Goal: Navigation & Orientation: Find specific page/section

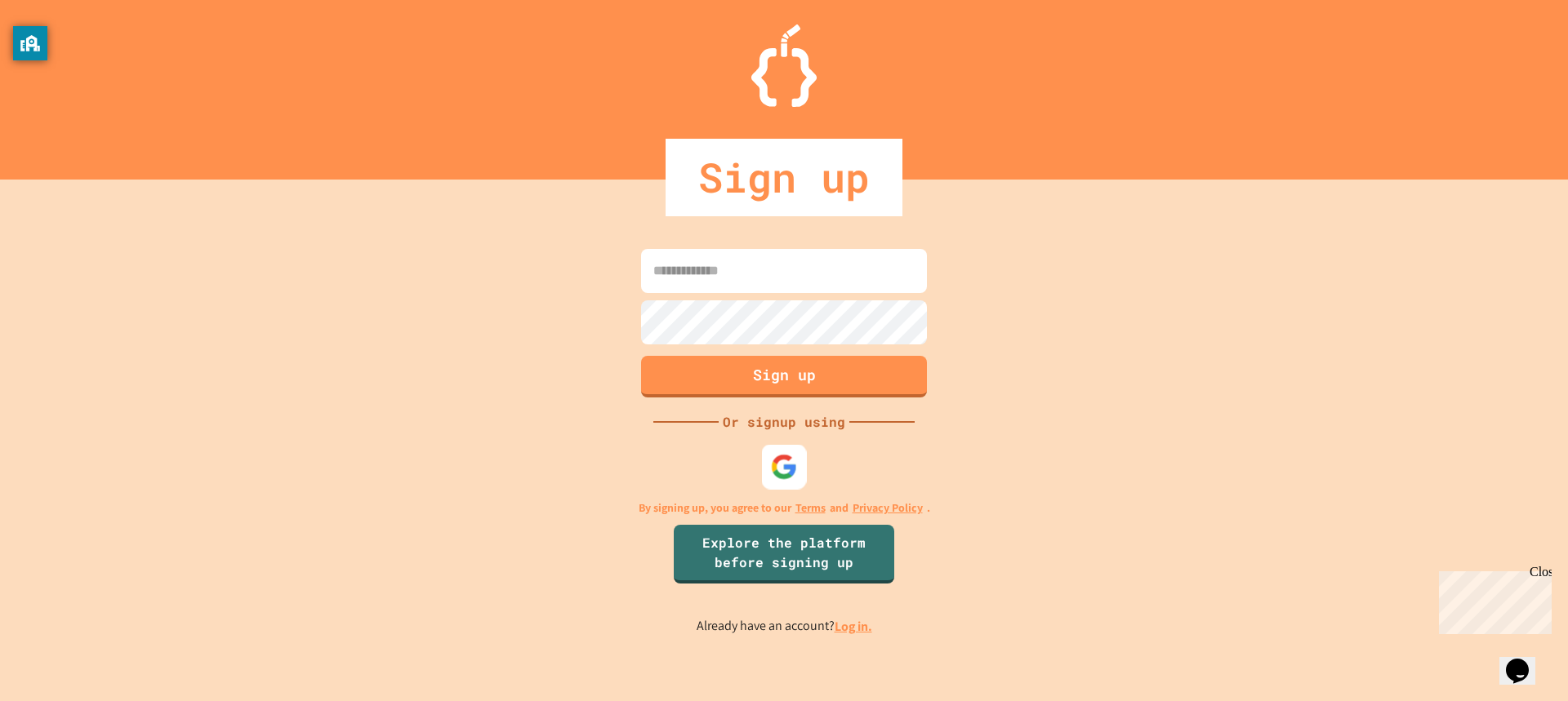
click at [786, 468] on img at bounding box center [784, 466] width 27 height 27
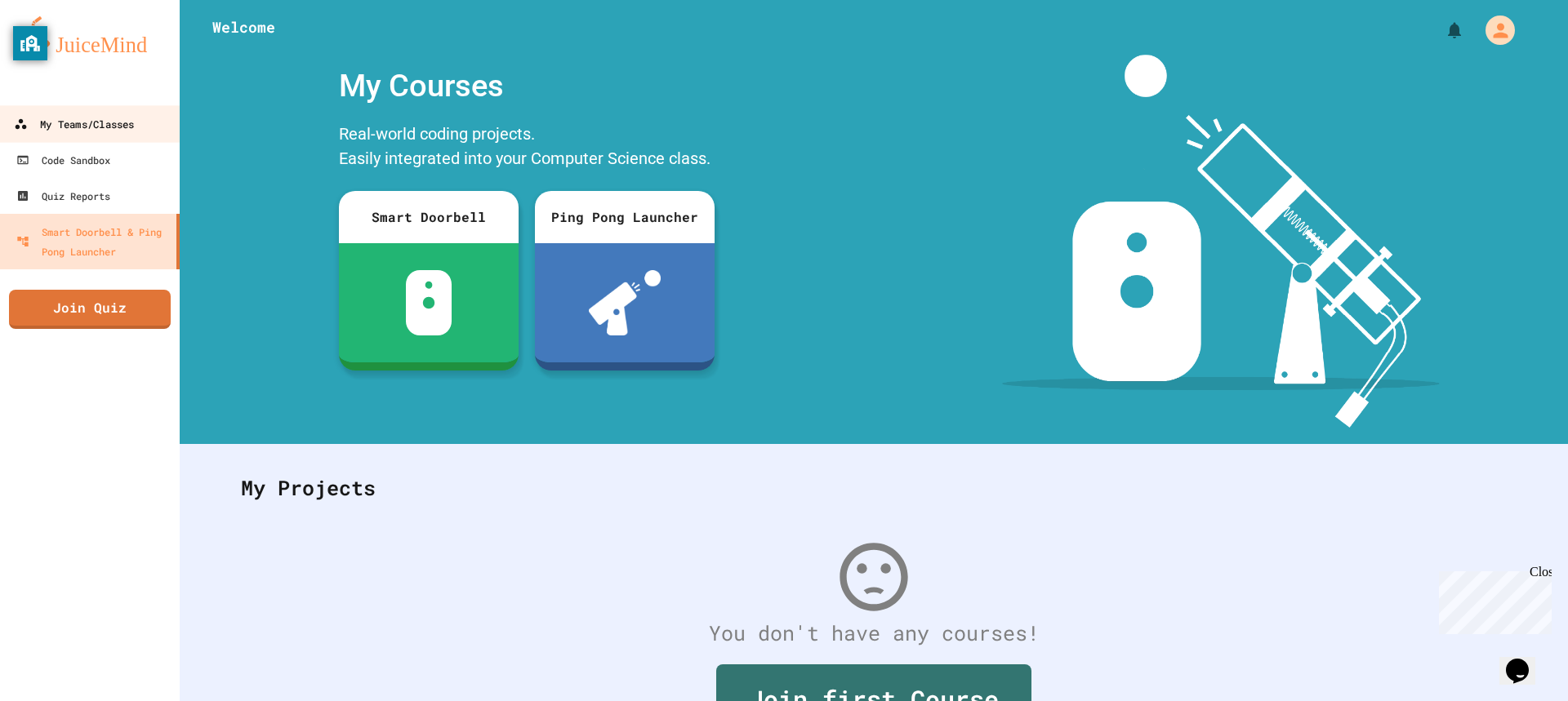
click at [109, 129] on div "My Teams/Classes" at bounding box center [74, 124] width 121 height 21
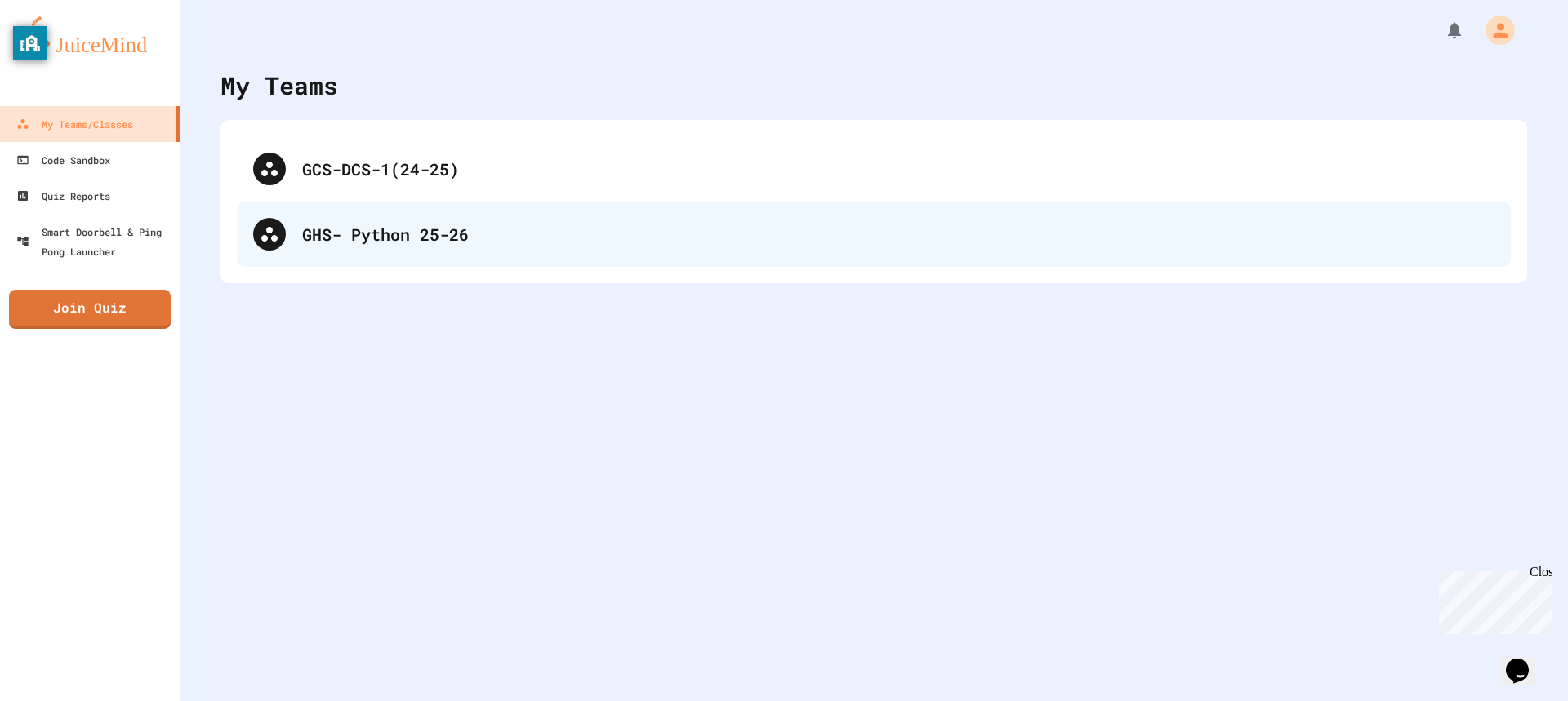
click at [395, 228] on div "GHS- Python 25-26" at bounding box center [898, 234] width 1193 height 25
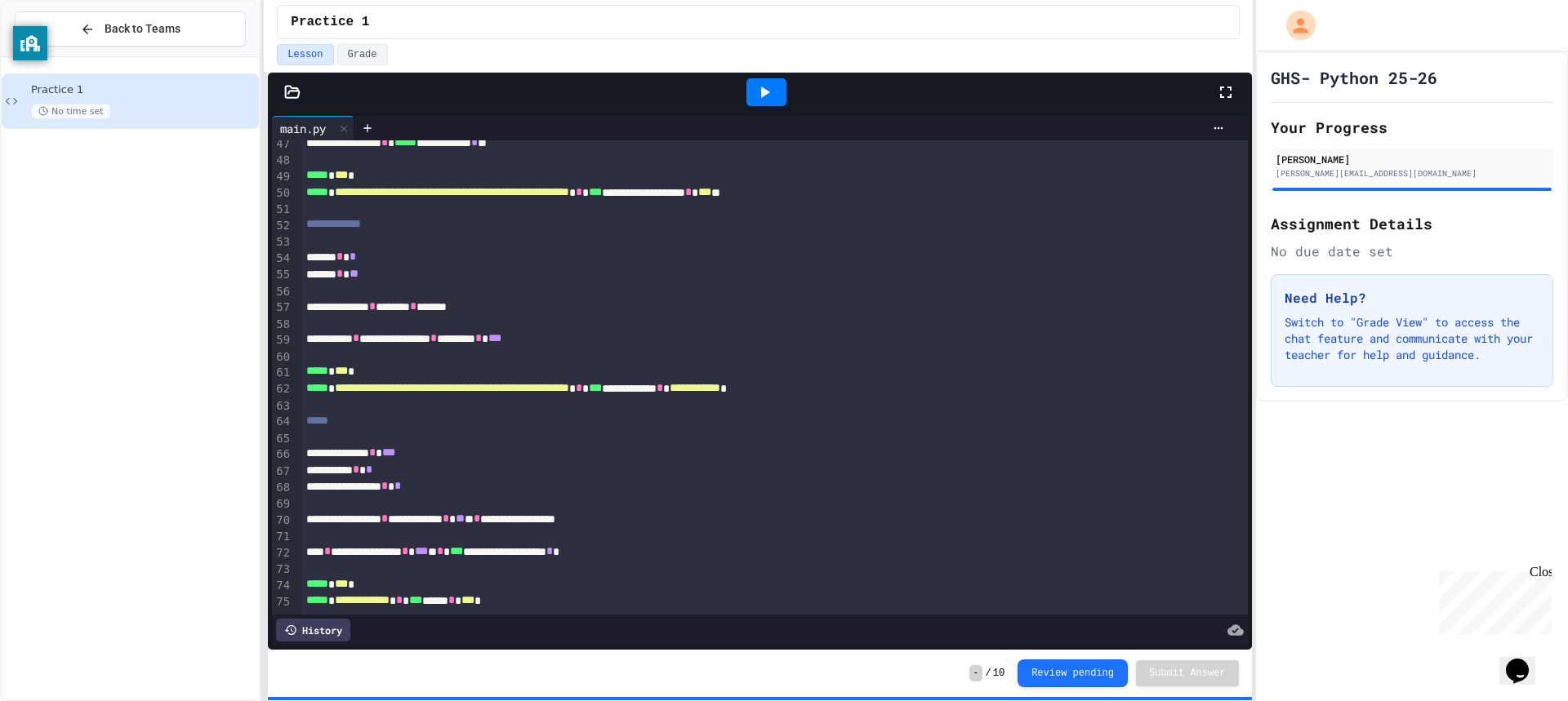
scroll to position [783, 0]
click at [1033, 429] on div at bounding box center [775, 437] width 947 height 17
